Goal: Navigation & Orientation: Find specific page/section

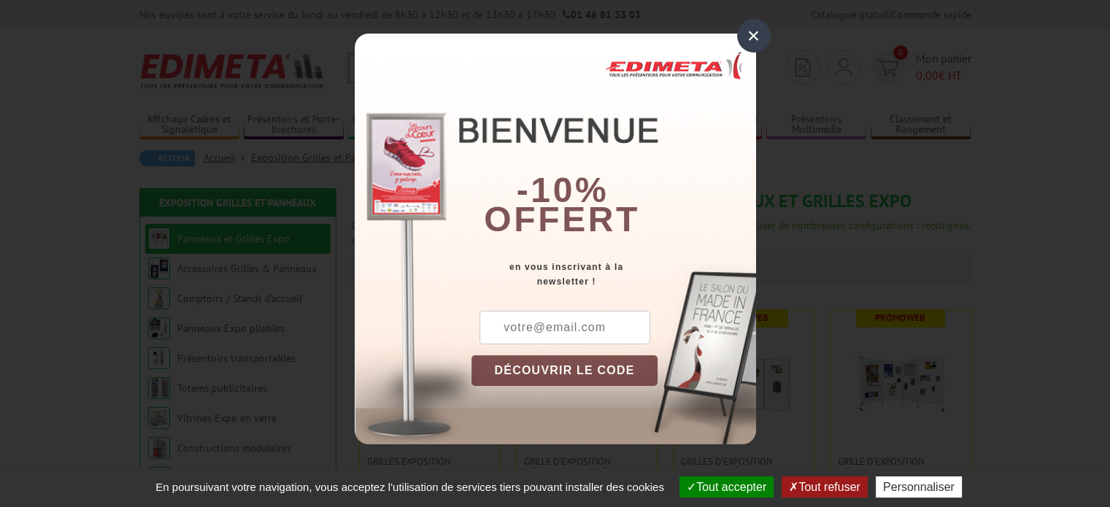
click at [750, 31] on div "×" at bounding box center [754, 36] width 34 height 34
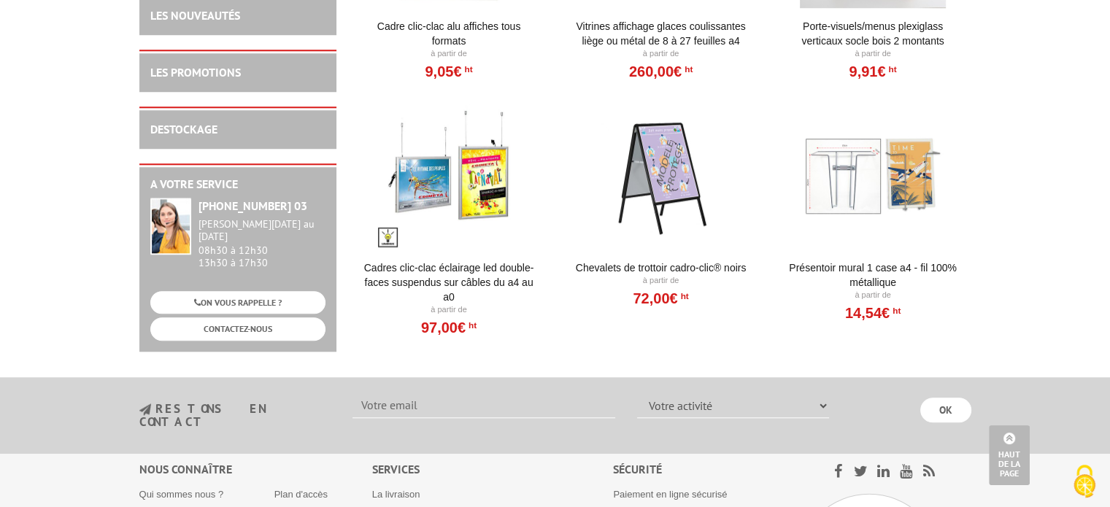
scroll to position [1144, 0]
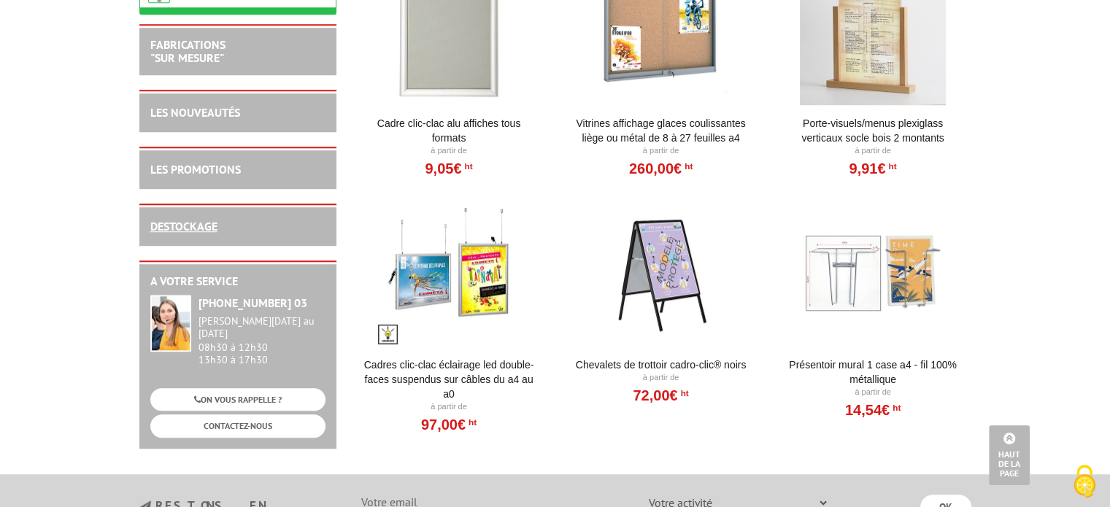
click at [164, 233] on link "DESTOCKAGE" at bounding box center [183, 226] width 67 height 15
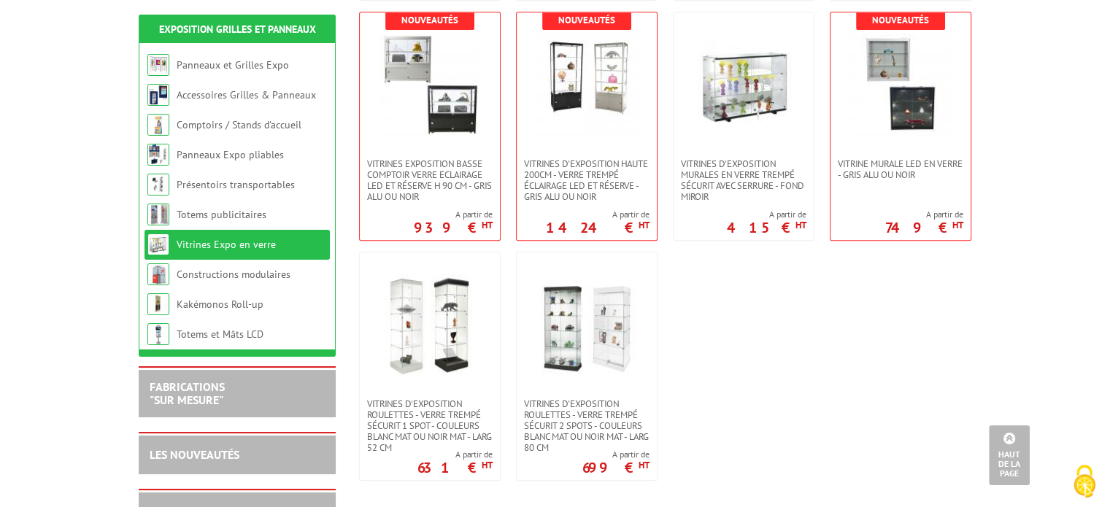
scroll to position [803, 0]
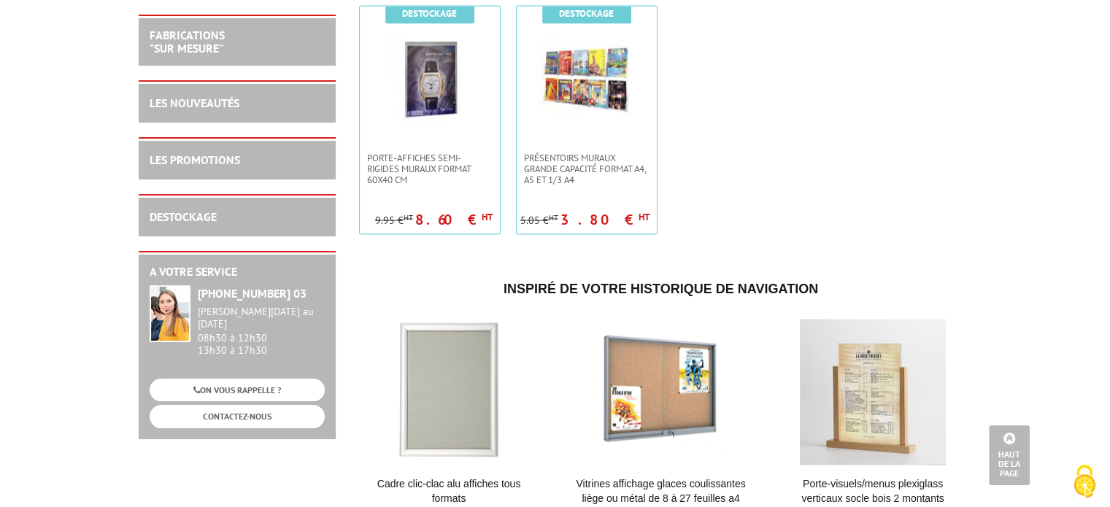
scroll to position [2772, 0]
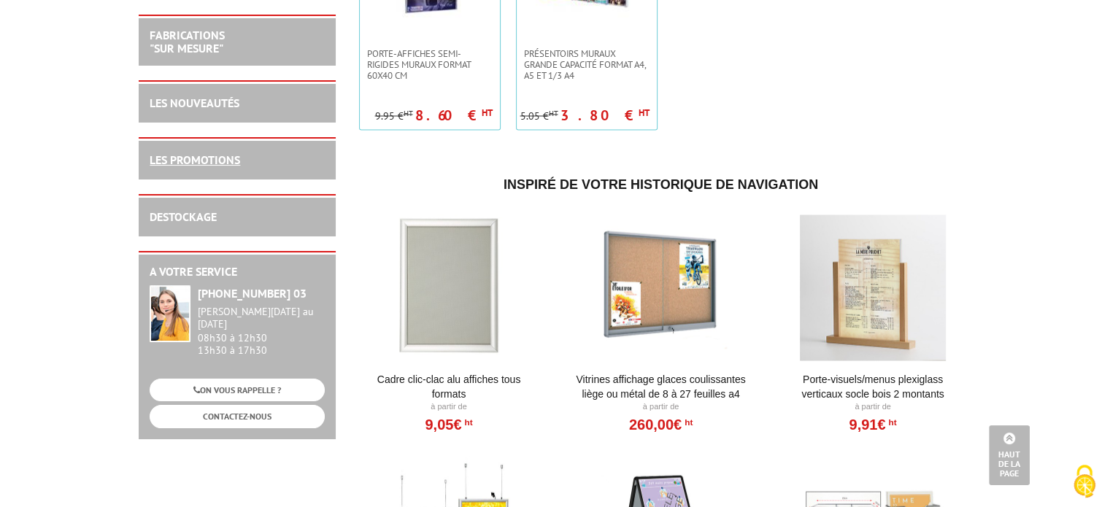
click at [208, 155] on link "LES PROMOTIONS" at bounding box center [195, 159] width 90 height 15
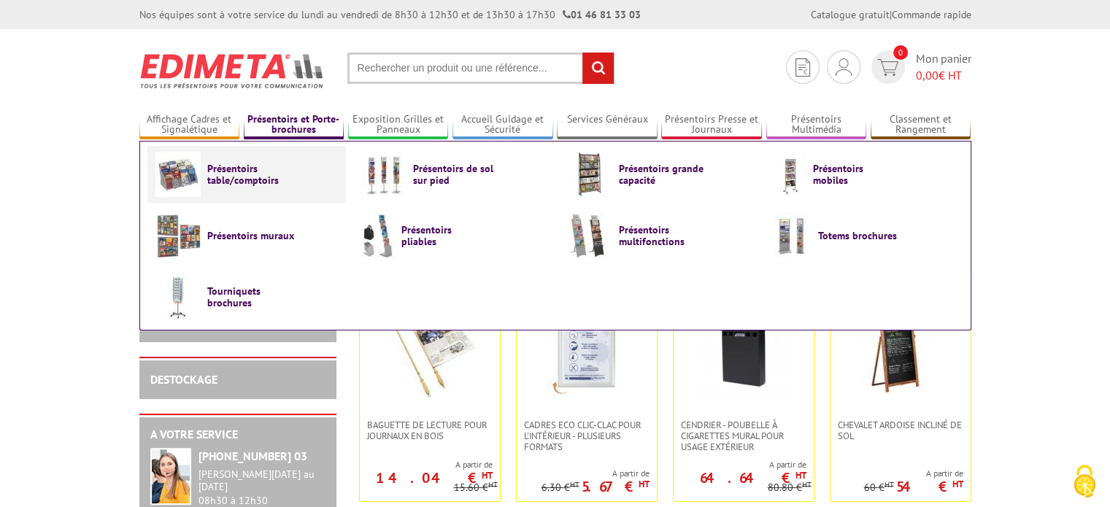
click at [233, 177] on span "Présentoirs table/comptoirs" at bounding box center [251, 174] width 88 height 23
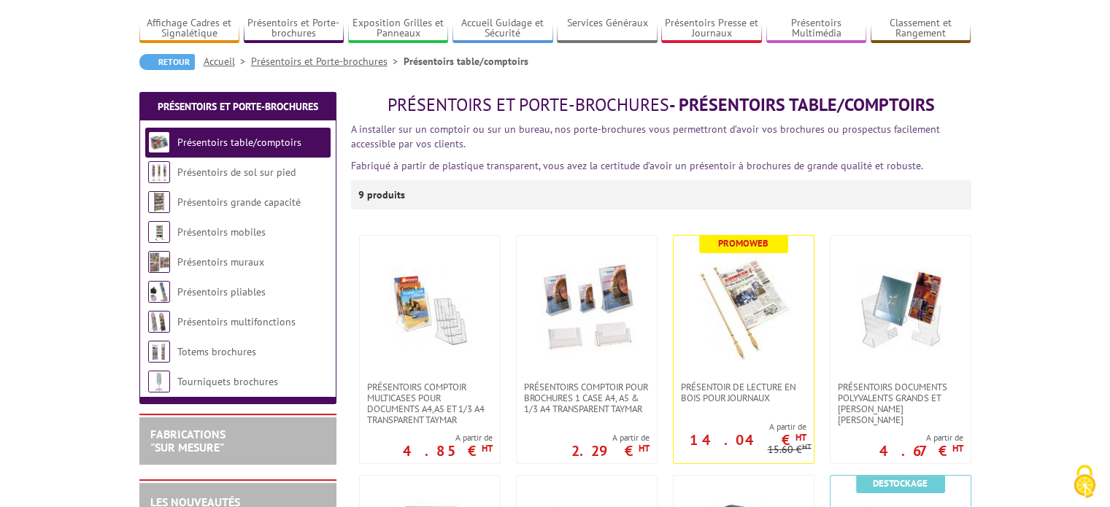
scroll to position [73, 0]
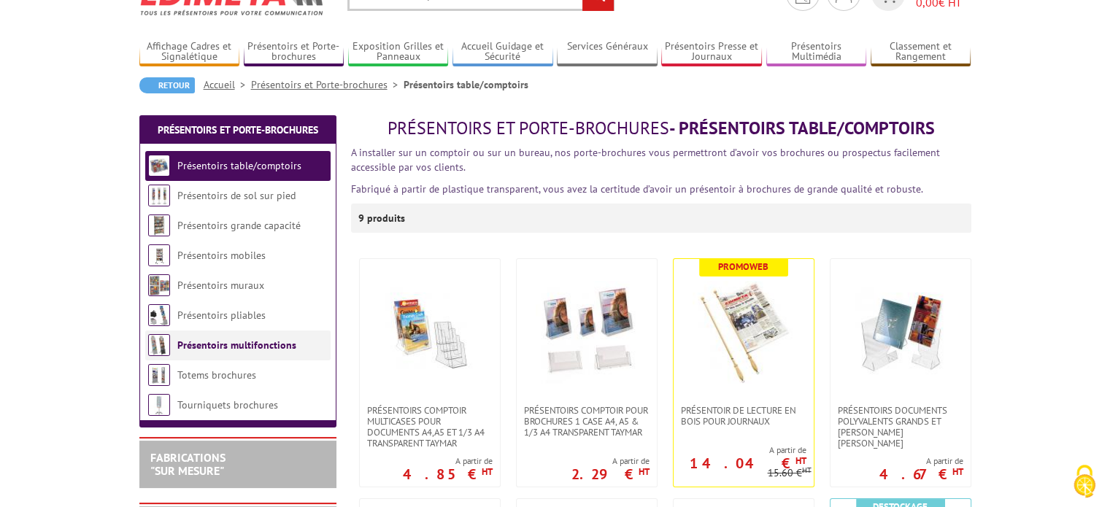
click at [243, 347] on link "Présentoirs multifonctions" at bounding box center [236, 345] width 119 height 13
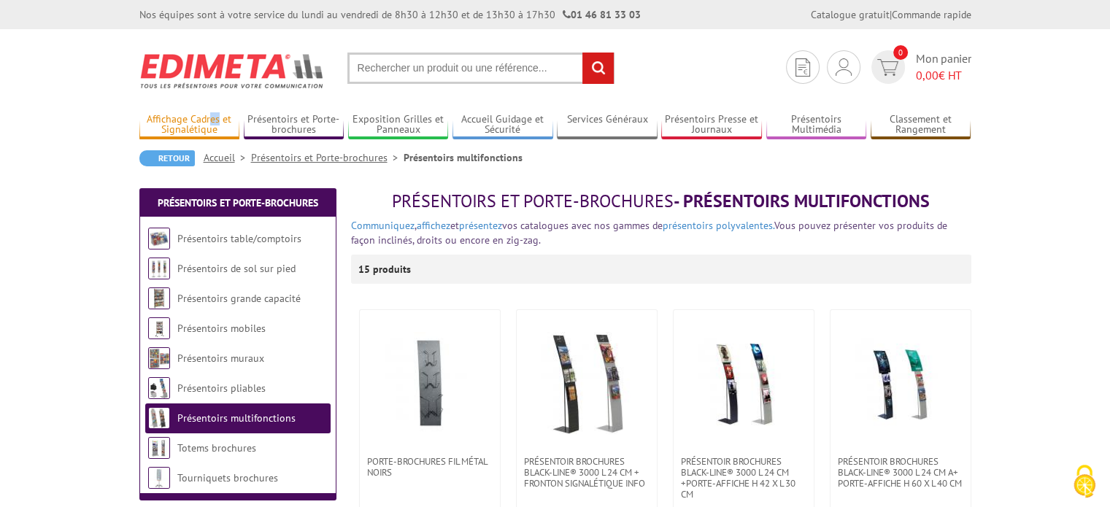
click at [209, 113] on li "Affichage Cadres et Signalétique Cadres Deco Muraux Alu ou Bois Cadres Clic-Cla…" at bounding box center [189, 119] width 101 height 42
